Goal: Download file/media

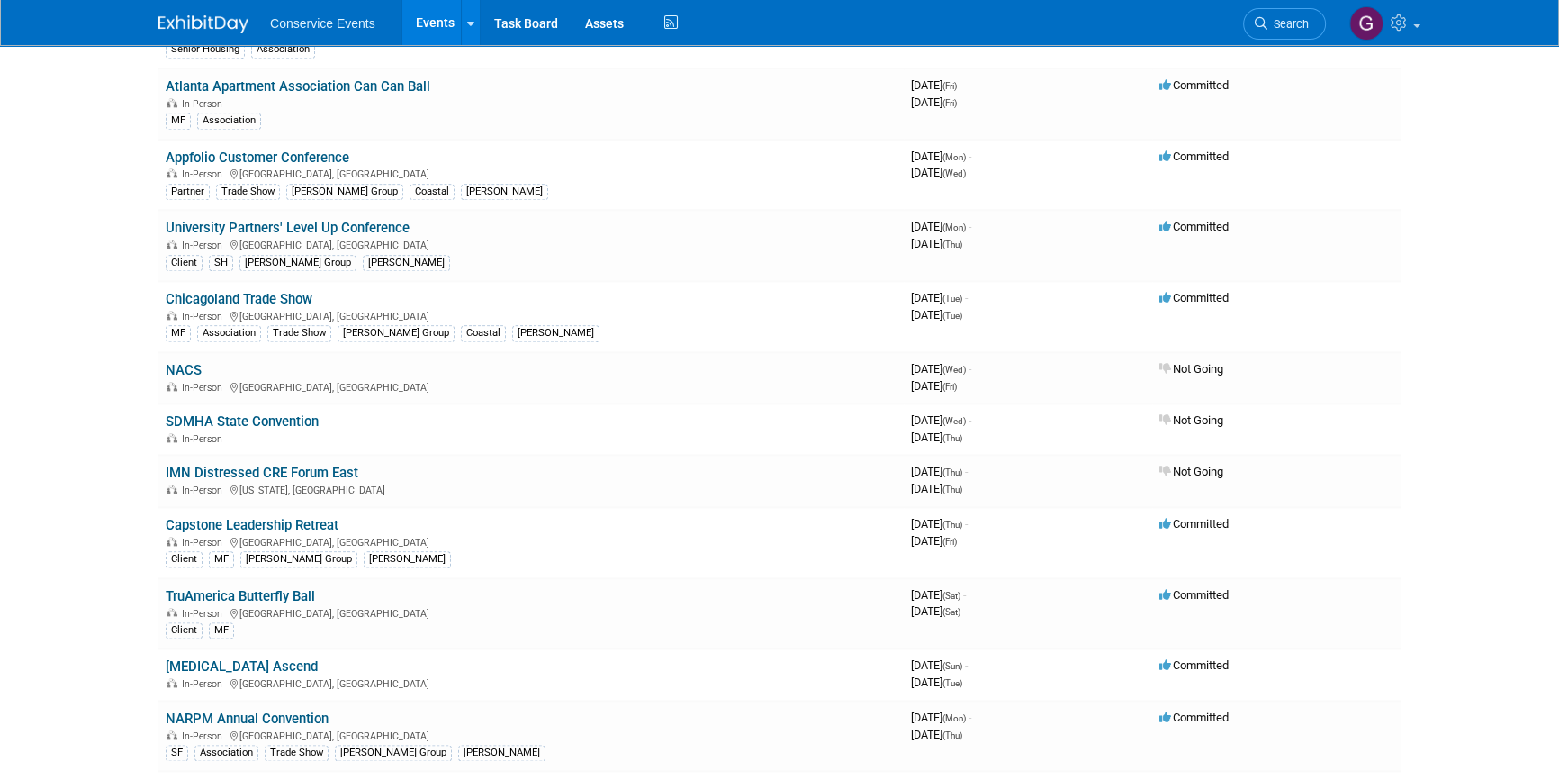
scroll to position [2619, 0]
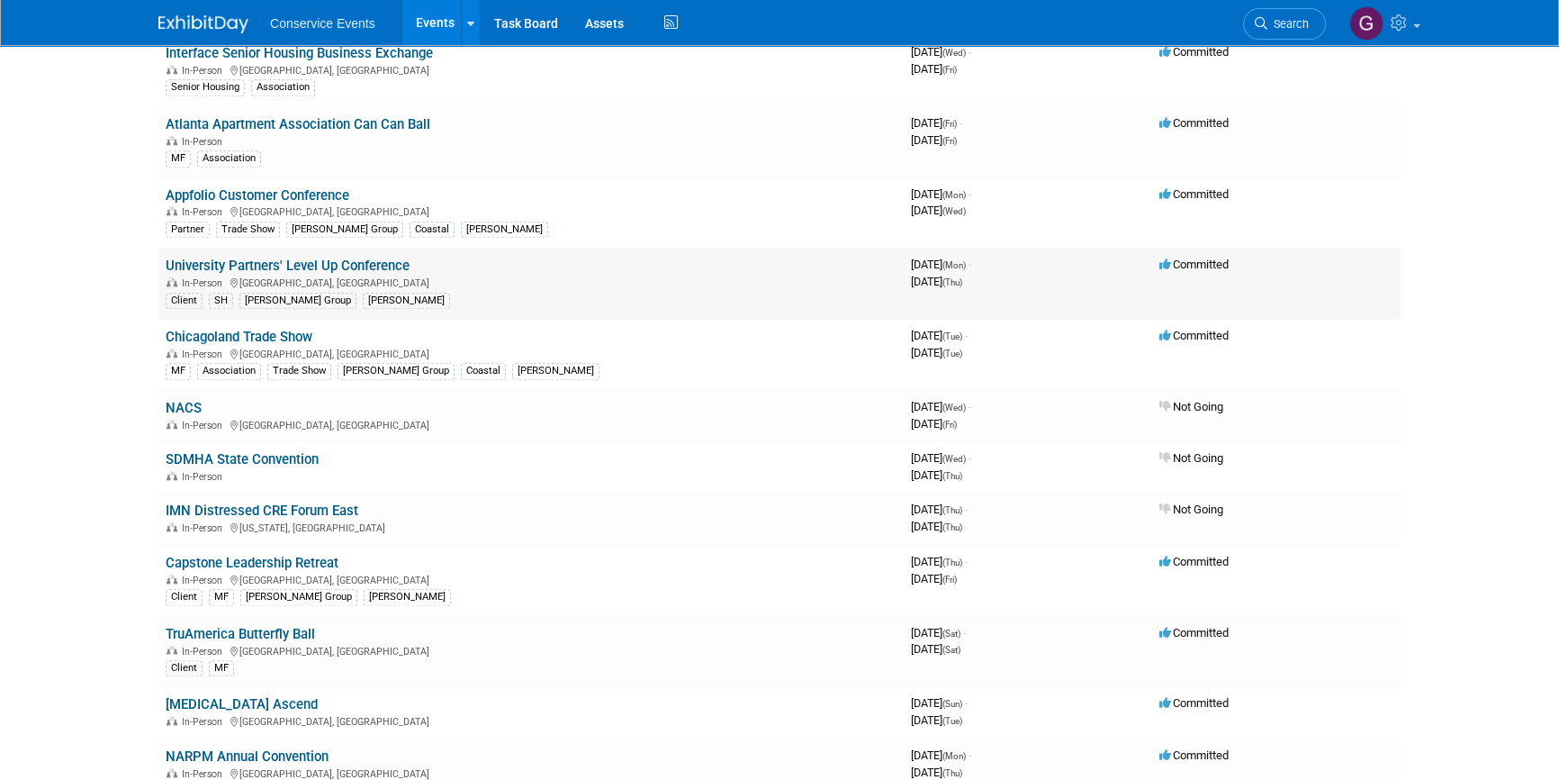
click at [306, 257] on link "University Partners' Level Up Conference" at bounding box center [288, 265] width 244 height 16
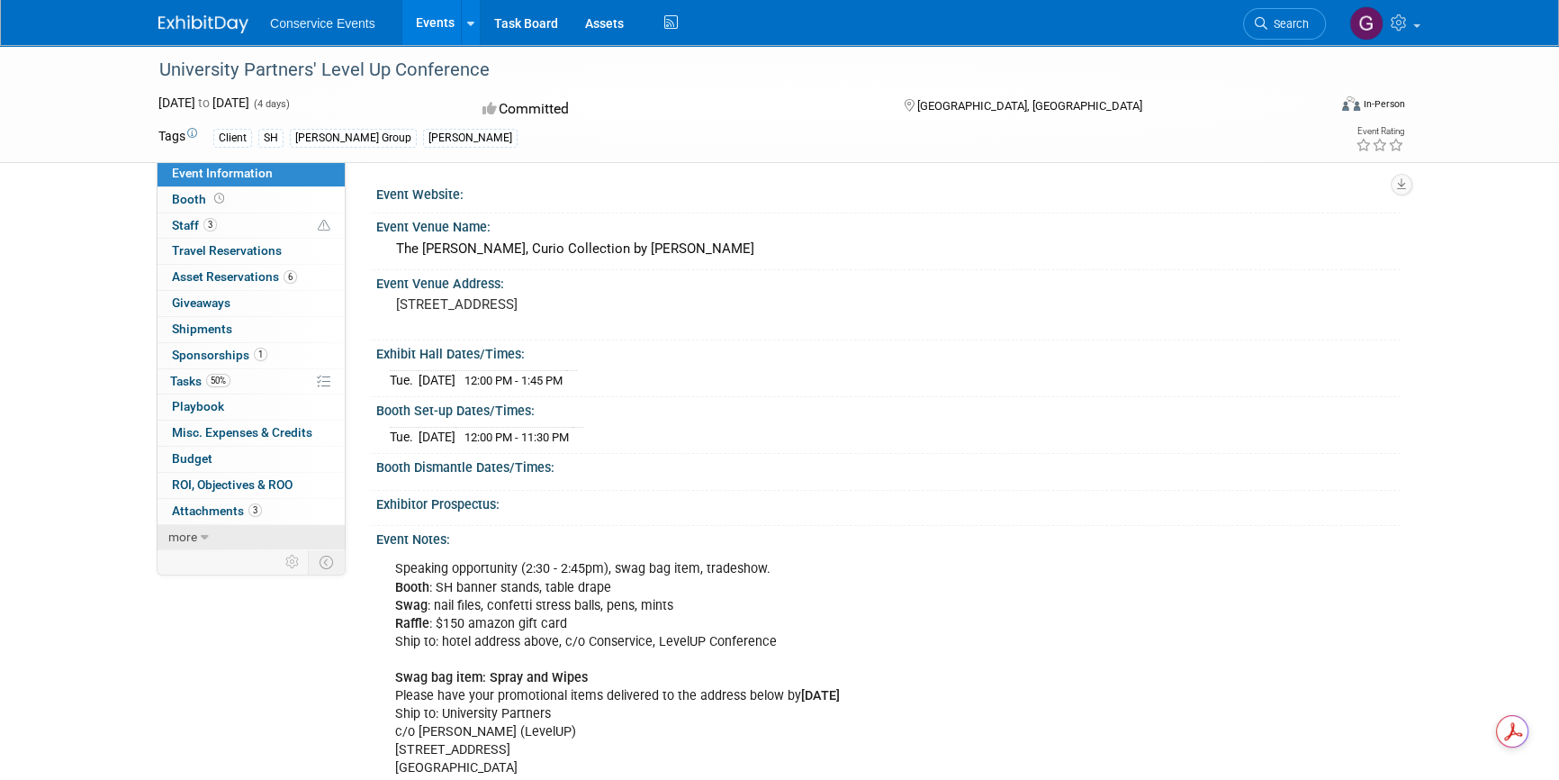
click at [203, 531] on icon at bounding box center [205, 537] width 8 height 13
click at [211, 561] on span "Event Binder (.pdf export)" at bounding box center [244, 562] width 144 height 14
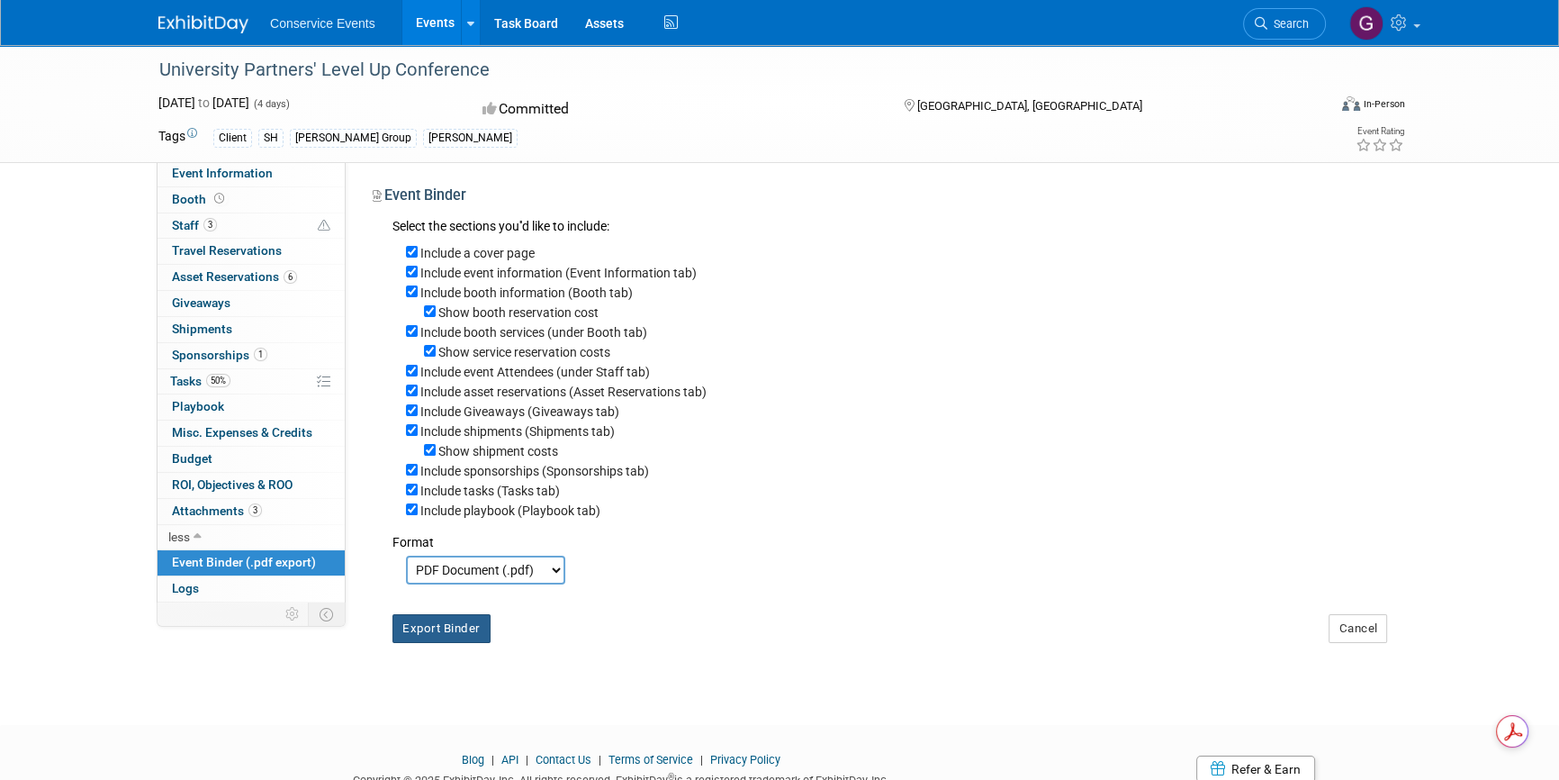
click at [461, 637] on button "Export Binder" at bounding box center [442, 628] width 98 height 29
click at [586, 20] on link "Assets" at bounding box center [605, 22] width 66 height 45
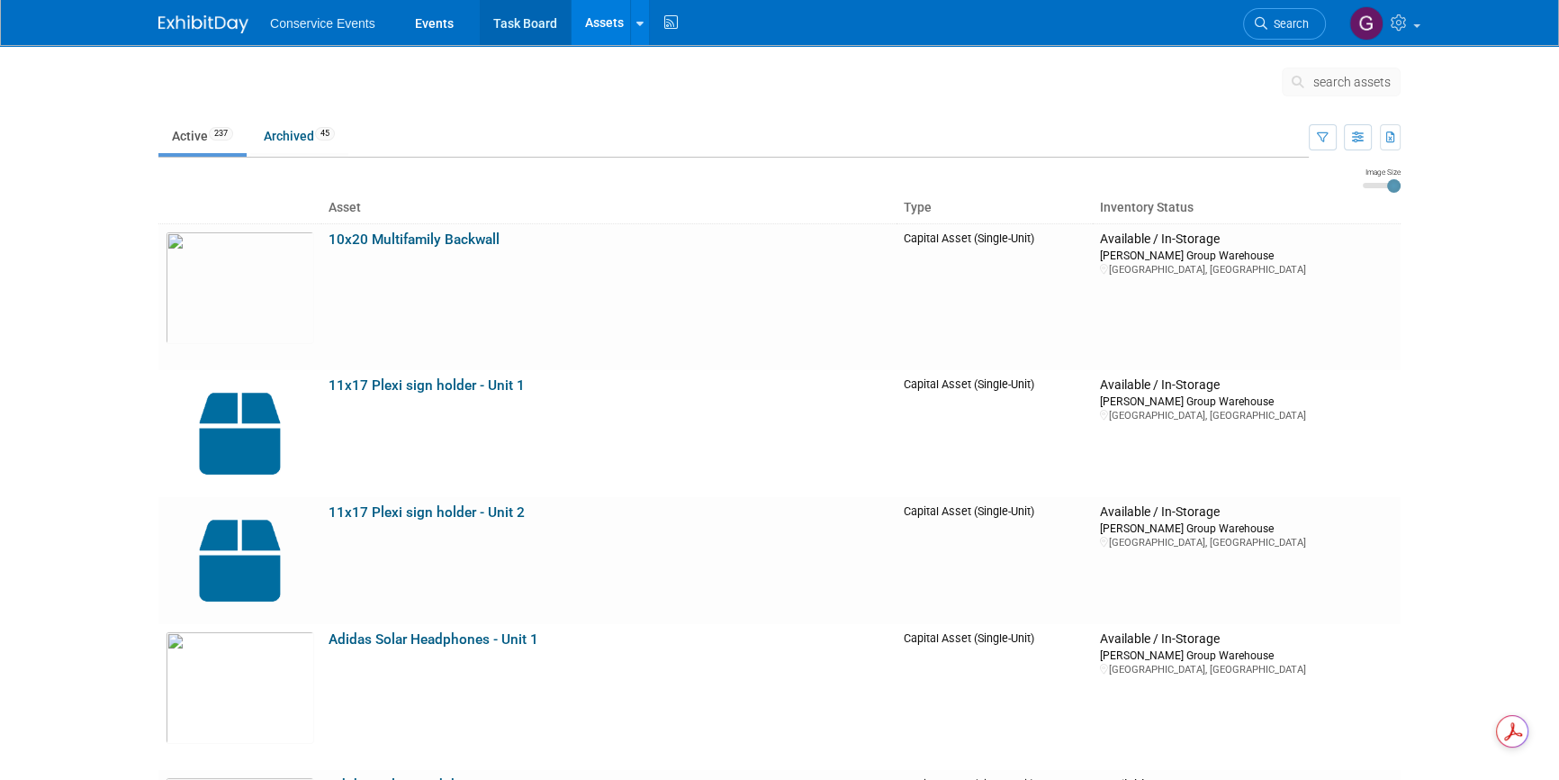
click at [528, 21] on link "Task Board" at bounding box center [525, 22] width 91 height 45
